Goal: Transaction & Acquisition: Purchase product/service

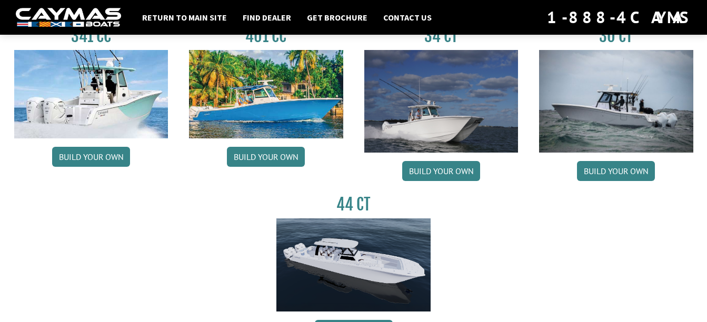
scroll to position [524, 0]
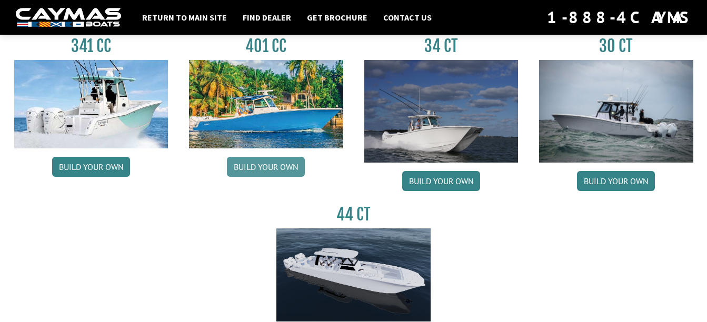
click at [260, 162] on link "Build your own" at bounding box center [266, 167] width 78 height 20
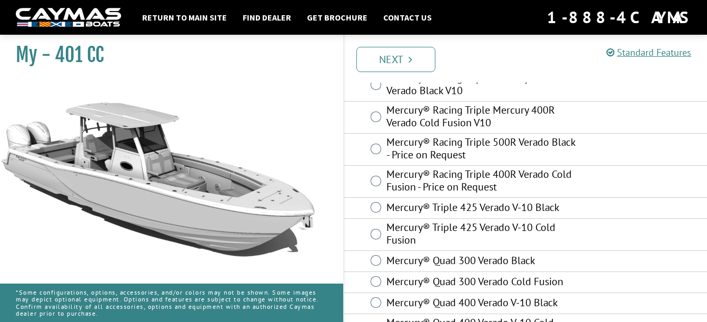
scroll to position [158, 0]
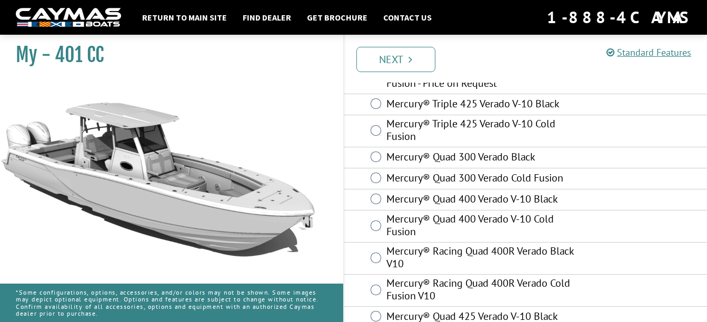
click at [660, 184] on div "Mercury® Quad 300 Verado Cold Fusion" at bounding box center [526, 179] width 363 height 21
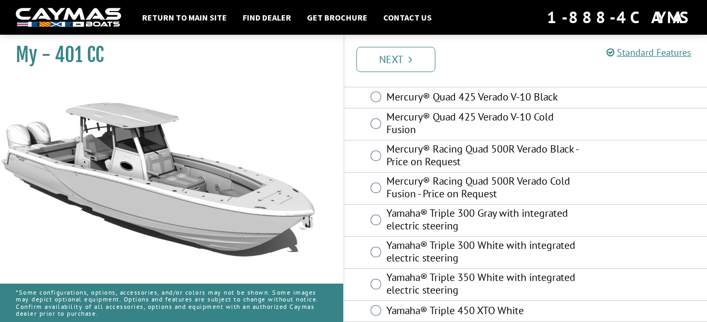
scroll to position [475, 0]
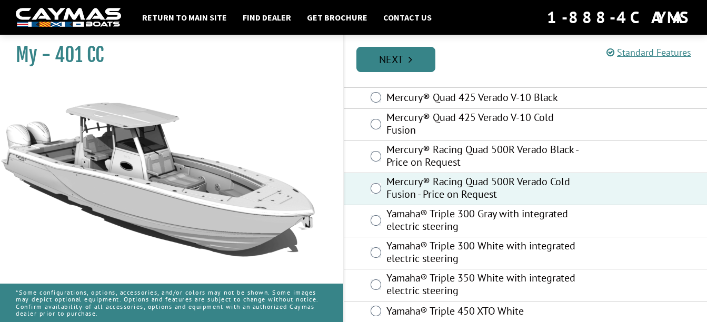
click at [397, 63] on link "Next" at bounding box center [396, 59] width 79 height 25
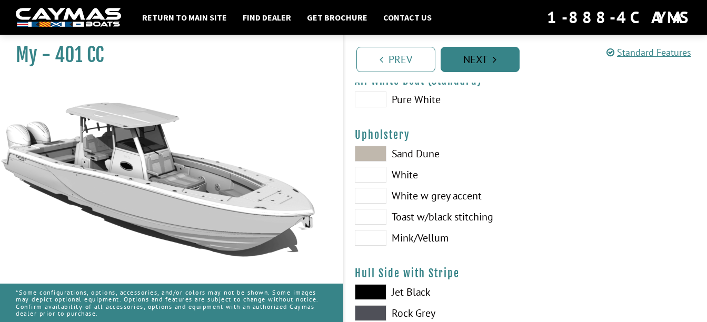
scroll to position [0, 0]
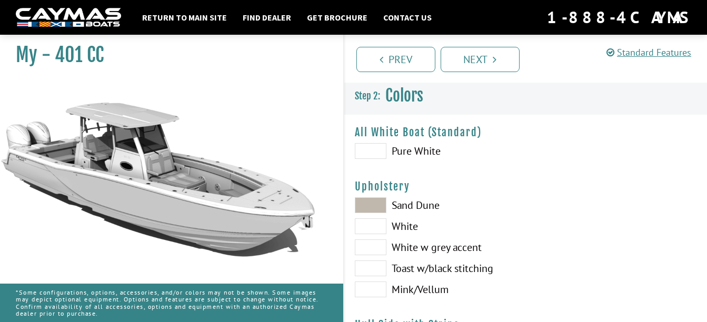
click at [376, 208] on span at bounding box center [371, 206] width 32 height 16
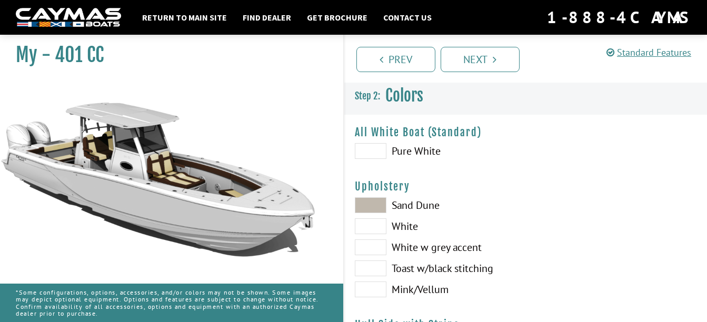
click at [377, 221] on span at bounding box center [371, 227] width 32 height 16
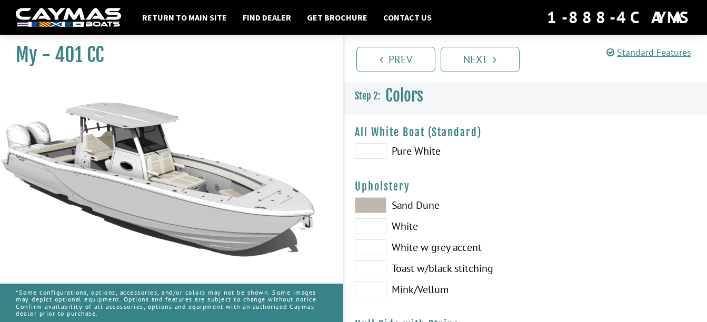
click at [373, 248] on span at bounding box center [371, 248] width 32 height 16
click at [379, 267] on span at bounding box center [371, 269] width 32 height 16
click at [377, 281] on div "Sand Dune White White w grey accent Toast w/black stitching Mink/Vellum" at bounding box center [436, 250] width 182 height 105
click at [373, 289] on span at bounding box center [371, 290] width 32 height 16
click at [377, 242] on span at bounding box center [371, 248] width 32 height 16
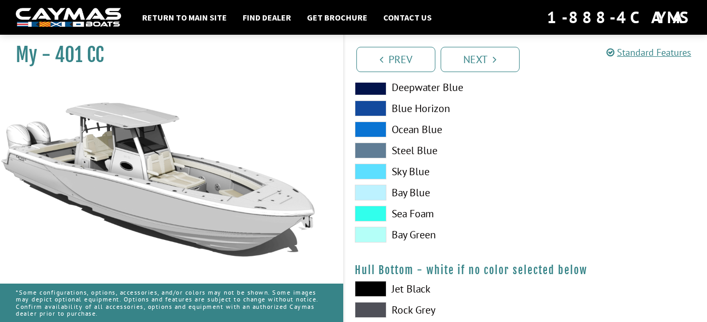
scroll to position [592, 0]
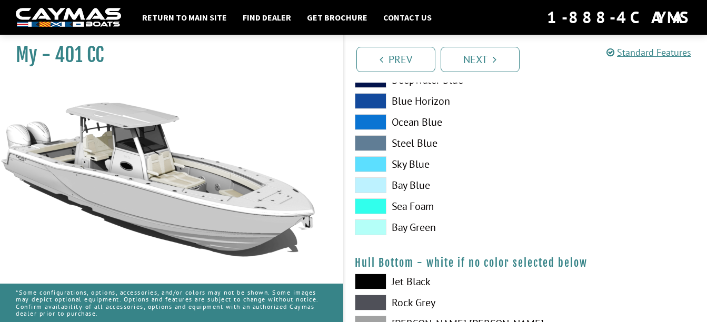
click at [359, 215] on div "Jet Black Rock Grey Dove Gray Deepwater Blue Blue Horizon Ocean Blue" at bounding box center [436, 125] width 182 height 232
click at [363, 206] on span at bounding box center [371, 207] width 32 height 16
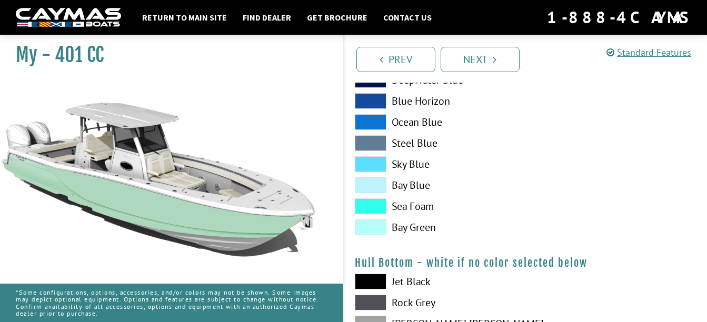
click at [364, 223] on span at bounding box center [371, 228] width 32 height 16
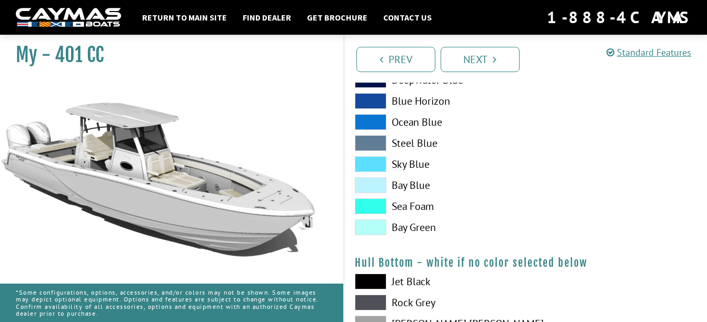
click at [368, 161] on span at bounding box center [371, 164] width 32 height 16
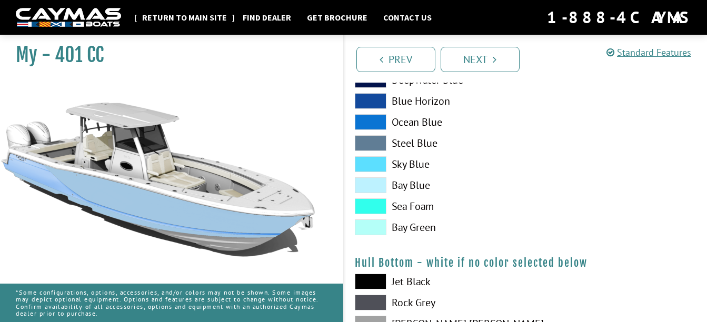
click at [192, 13] on link "Return to main site" at bounding box center [184, 18] width 95 height 14
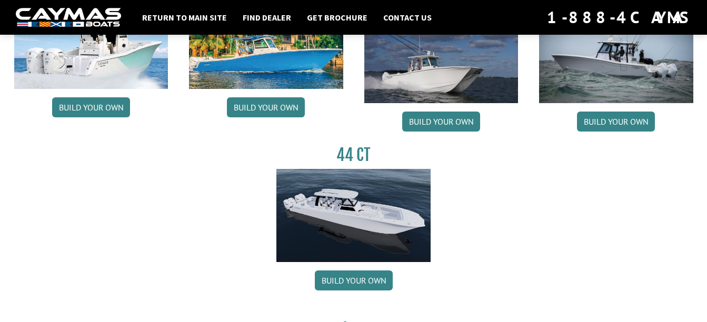
scroll to position [582, 0]
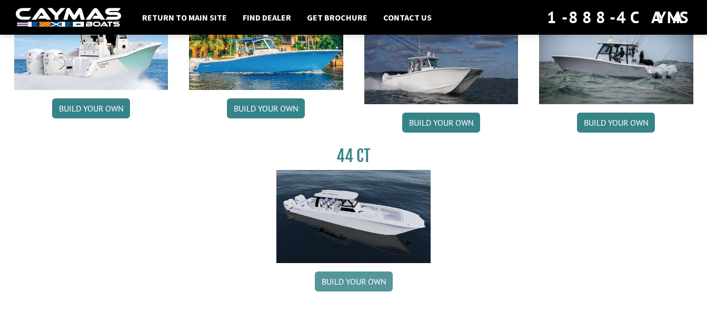
click at [362, 280] on link "Build your own" at bounding box center [354, 282] width 78 height 20
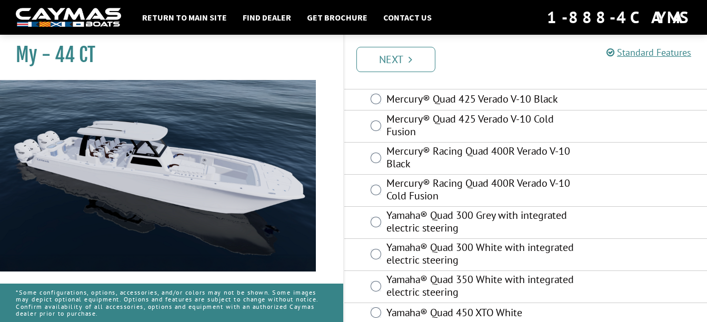
scroll to position [132, 0]
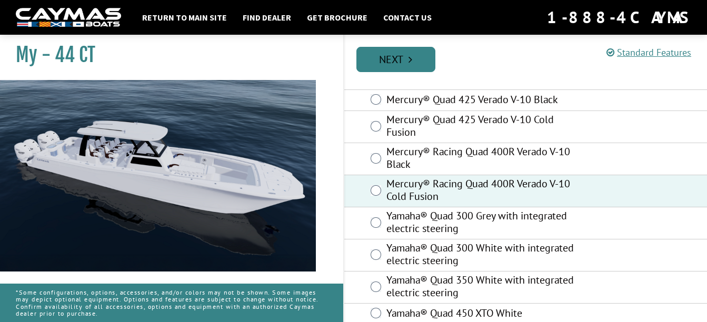
click at [400, 61] on link "Next" at bounding box center [396, 59] width 79 height 25
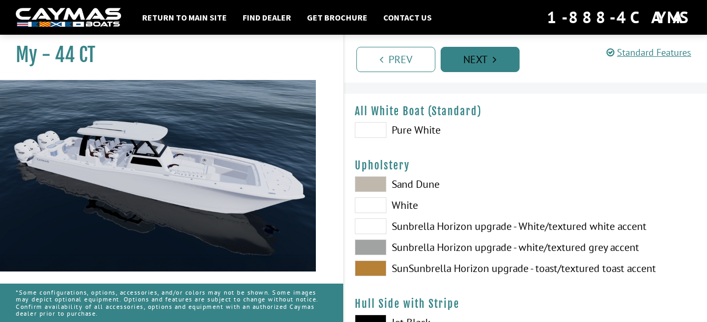
scroll to position [0, 0]
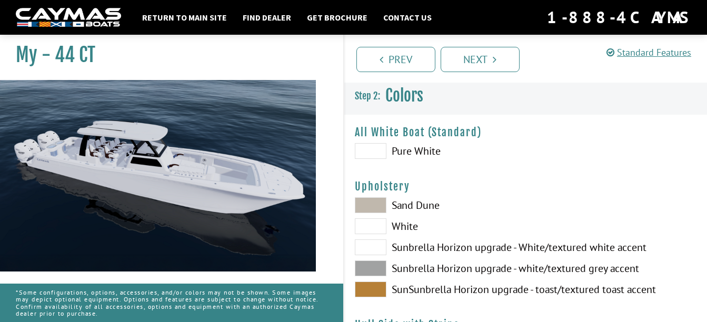
click at [377, 269] on span at bounding box center [371, 269] width 32 height 16
click at [375, 269] on span at bounding box center [371, 269] width 32 height 16
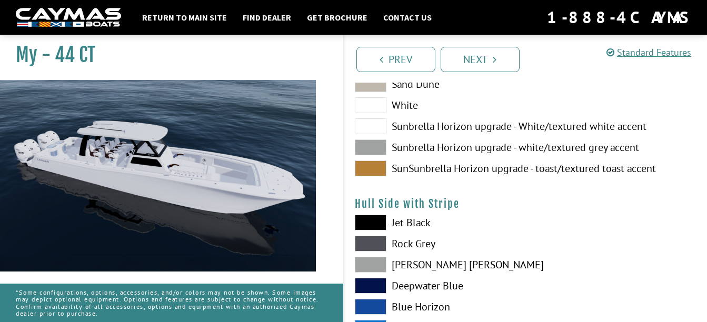
scroll to position [136, 0]
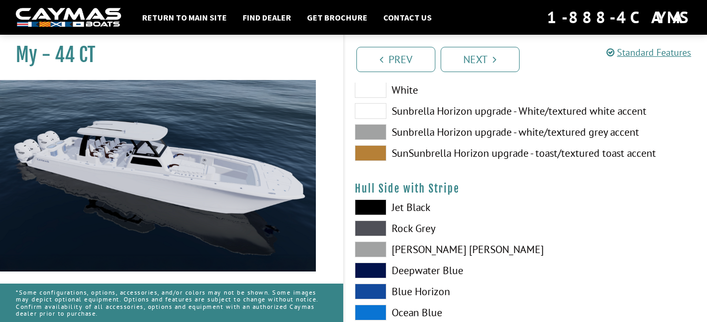
click at [411, 129] on label "Sunbrella Horizon upgrade - white/textured grey accent" at bounding box center [435, 132] width 161 height 16
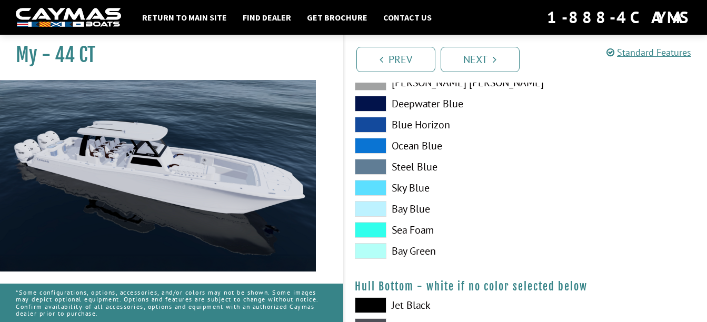
scroll to position [571, 0]
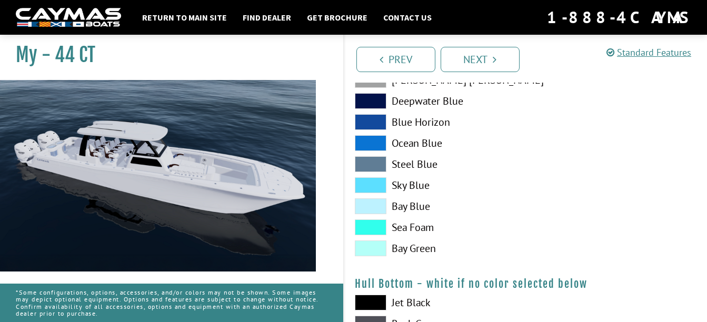
click at [387, 181] on label "Sky Blue" at bounding box center [435, 186] width 161 height 16
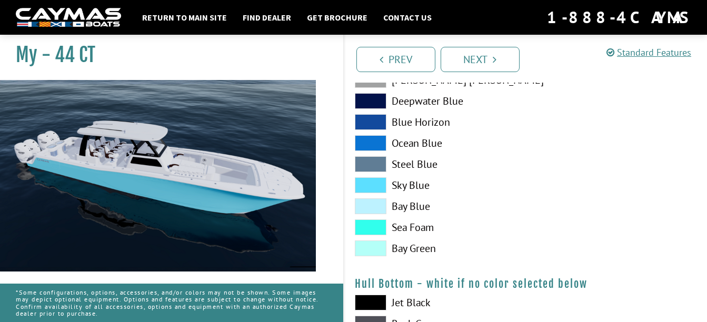
click at [375, 231] on span at bounding box center [371, 228] width 32 height 16
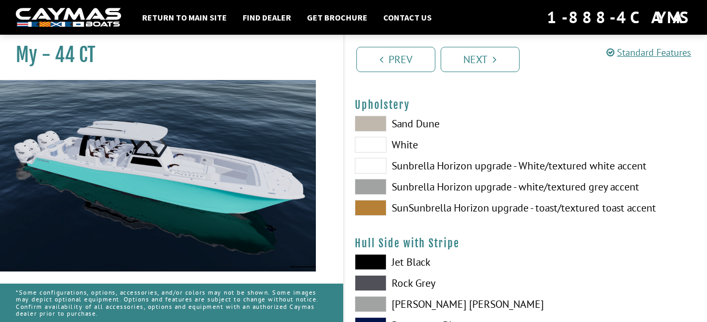
scroll to position [91, 0]
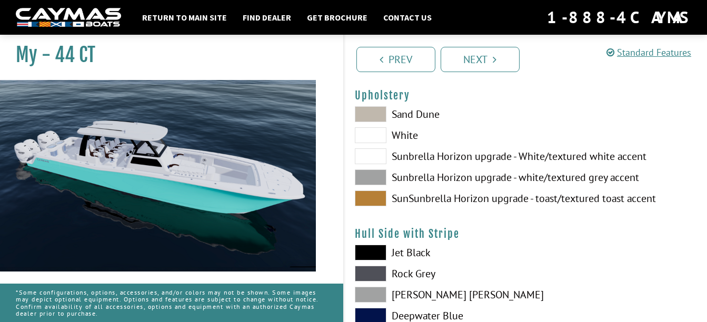
click at [373, 178] on span at bounding box center [371, 178] width 32 height 16
click at [377, 162] on span at bounding box center [371, 157] width 32 height 16
click at [369, 138] on span at bounding box center [371, 135] width 32 height 16
click at [371, 178] on span at bounding box center [371, 178] width 32 height 16
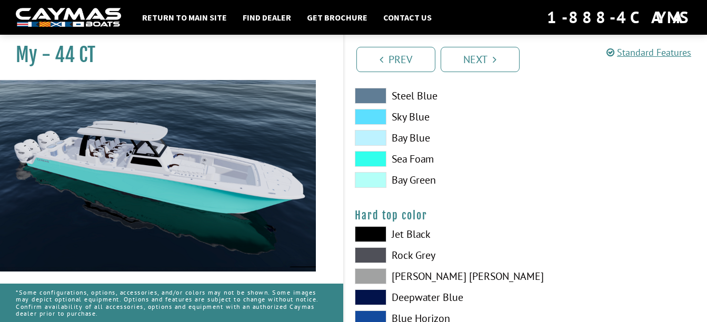
scroll to position [899, 0]
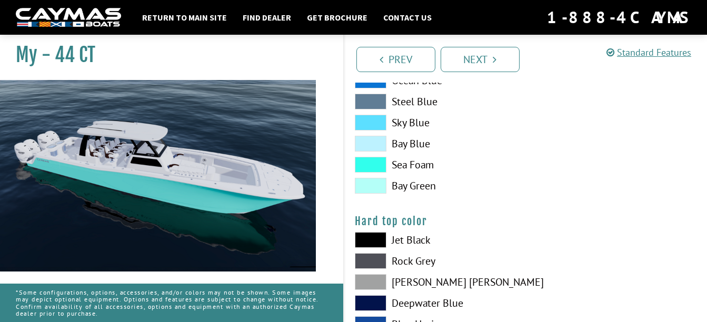
click at [374, 168] on span at bounding box center [371, 165] width 32 height 16
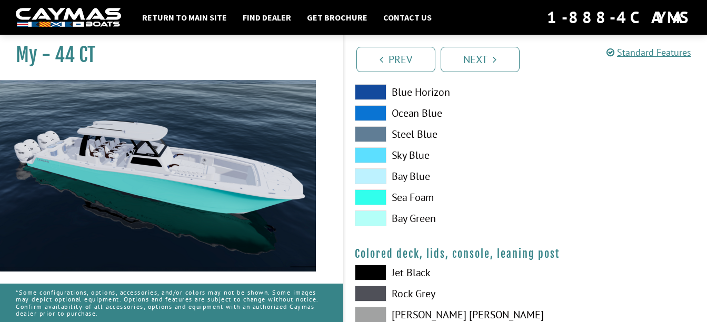
scroll to position [1134, 0]
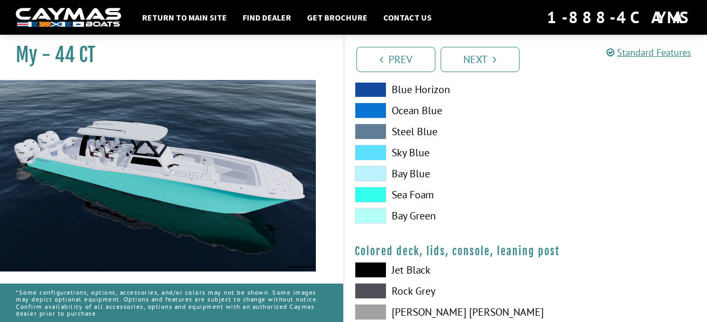
click at [377, 196] on span at bounding box center [371, 195] width 32 height 16
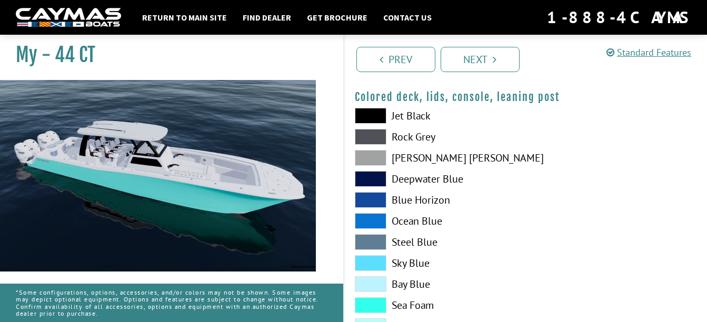
scroll to position [1292, 0]
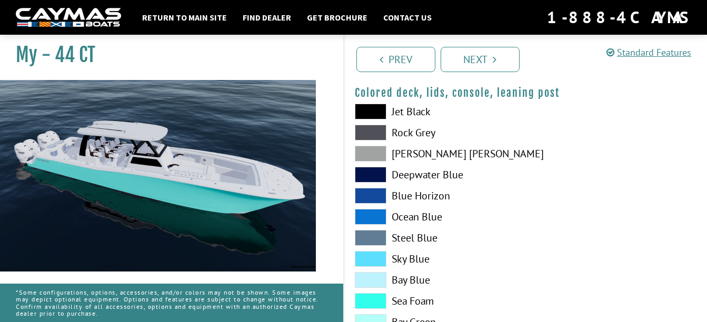
click at [372, 150] on span at bounding box center [371, 154] width 32 height 16
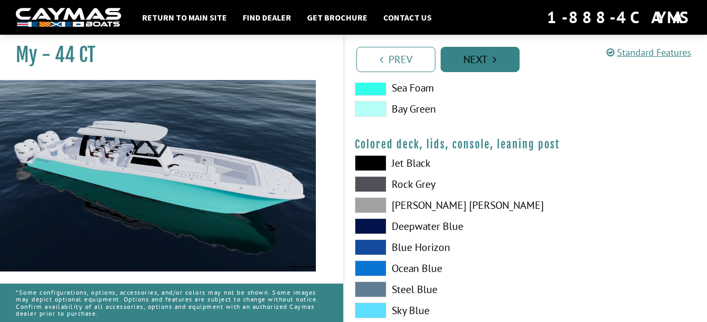
click at [496, 66] on link "Next" at bounding box center [480, 59] width 79 height 25
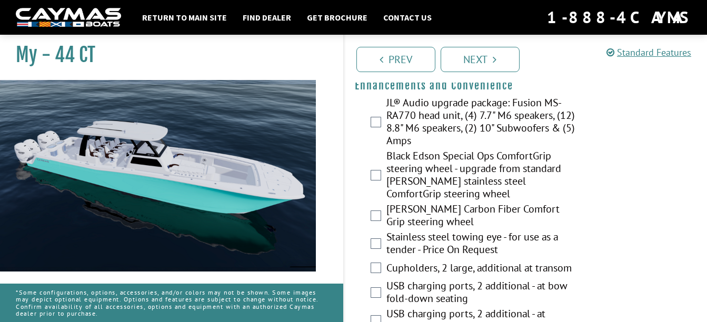
scroll to position [314, 0]
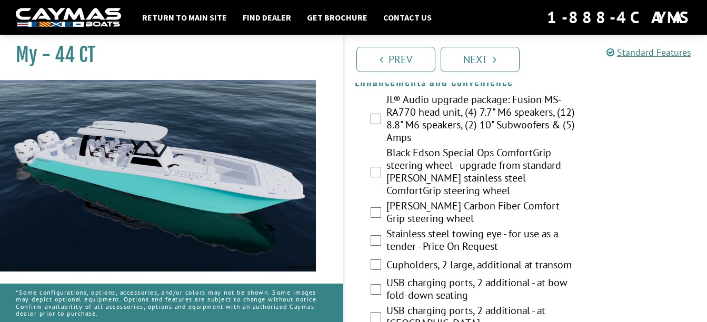
click at [371, 131] on div "JL® Audio upgrade package: Fusion MS-RA770 head unit, (4) 7.7" M6 speakers, (12…" at bounding box center [526, 119] width 363 height 53
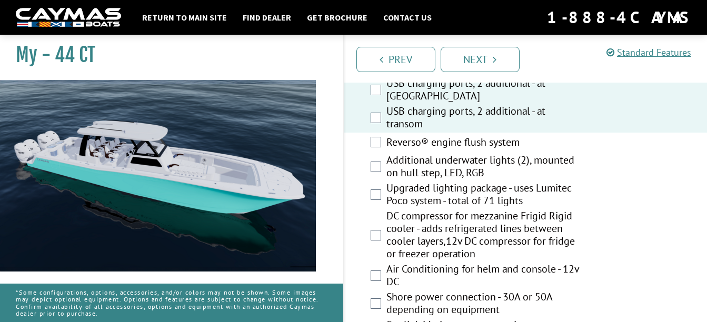
scroll to position [563, 0]
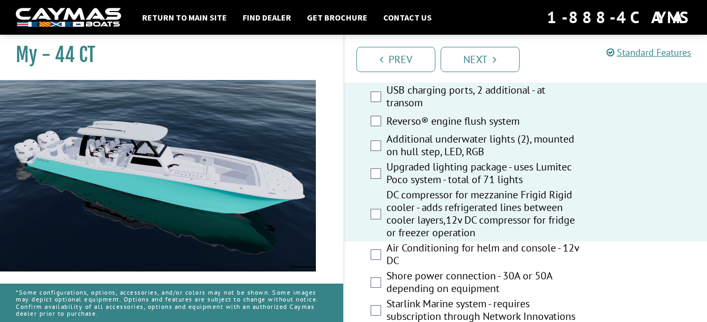
click at [380, 255] on div "Air Conditioning for helm and console - 12v DC" at bounding box center [526, 256] width 363 height 28
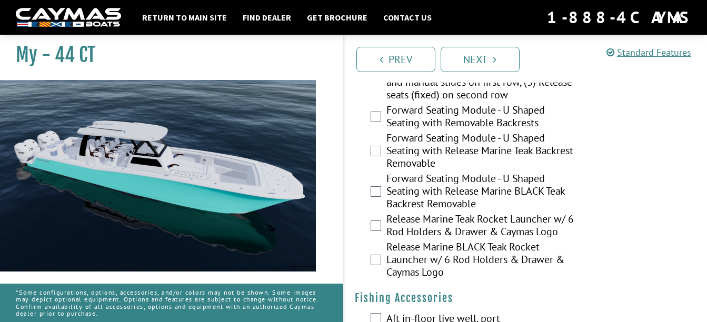
scroll to position [1157, 0]
